Goal: Information Seeking & Learning: Learn about a topic

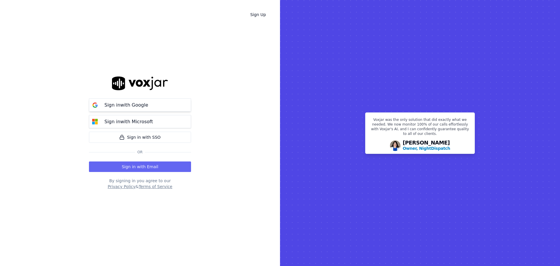
click at [126, 104] on p "Sign in with Google" at bounding box center [126, 104] width 44 height 7
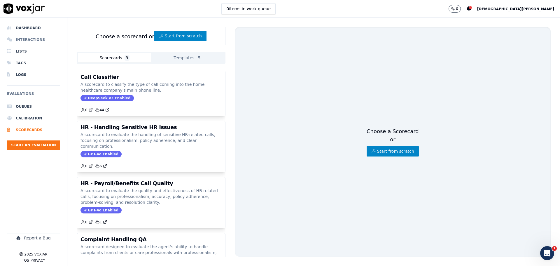
click at [24, 42] on li "Interactions" at bounding box center [33, 40] width 53 height 12
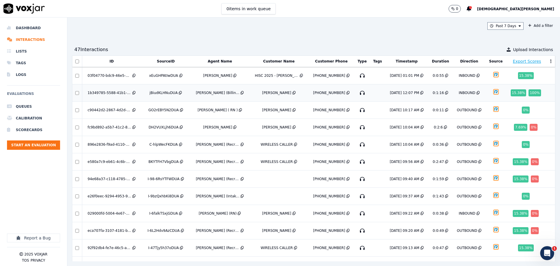
click at [510, 93] on div "15.38 %" at bounding box center [518, 92] width 16 height 7
click at [528, 92] on div "100 %" at bounding box center [534, 92] width 12 height 7
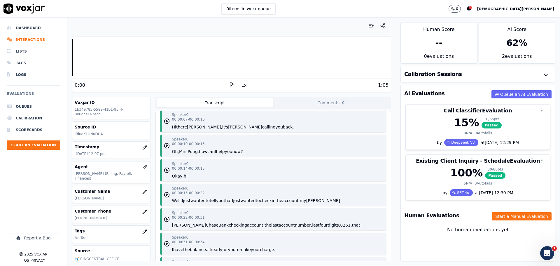
scroll to position [29, 0]
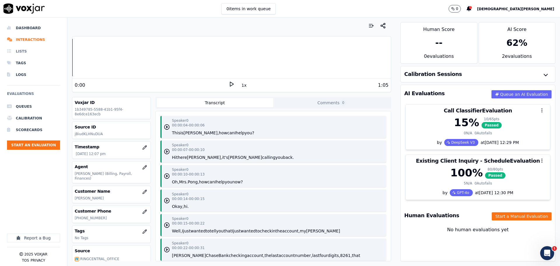
click at [27, 50] on li "Lists" at bounding box center [33, 51] width 53 height 12
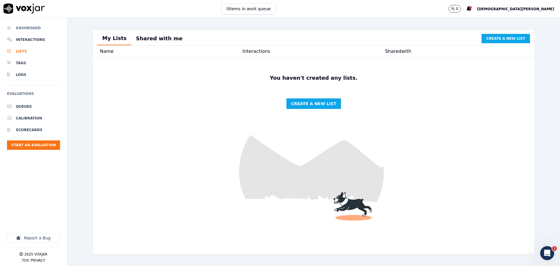
click at [34, 26] on li "Dashboard" at bounding box center [33, 28] width 53 height 12
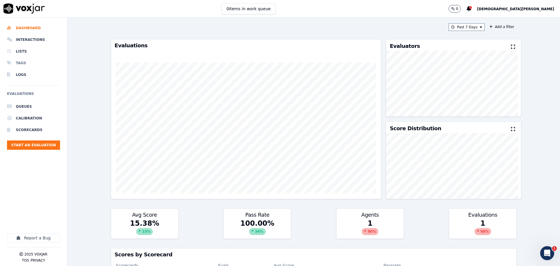
click at [22, 61] on li "Tags" at bounding box center [33, 63] width 53 height 12
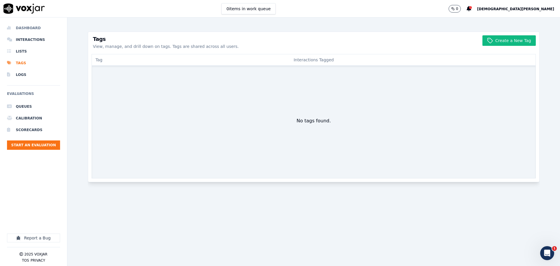
click at [31, 29] on li "Dashboard" at bounding box center [33, 28] width 53 height 12
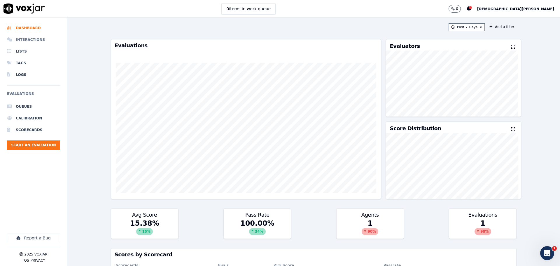
click at [30, 41] on li "Interactions" at bounding box center [33, 40] width 53 height 12
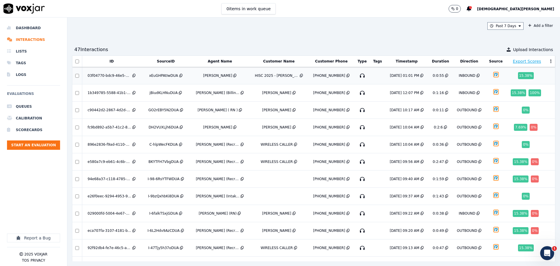
click at [271, 77] on div "HISC 2025 - [PERSON_NAME]" at bounding box center [277, 75] width 44 height 5
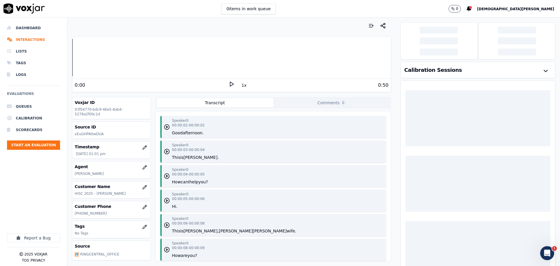
click at [230, 84] on polygon at bounding box center [231, 84] width 3 height 4
